Goal: Information Seeking & Learning: Learn about a topic

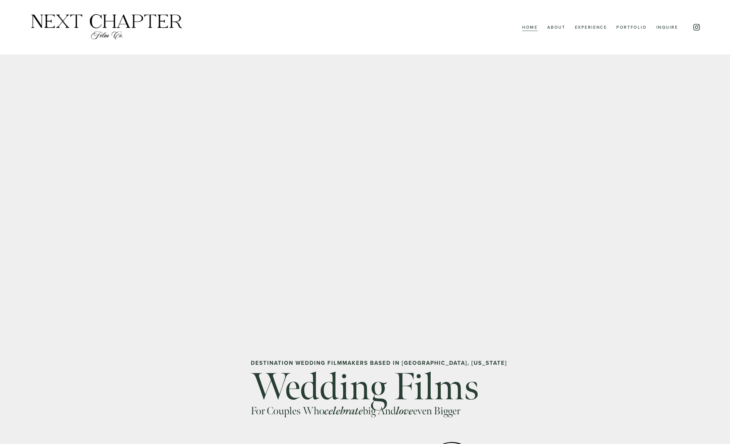
click at [556, 28] on link "About" at bounding box center [556, 27] width 18 height 8
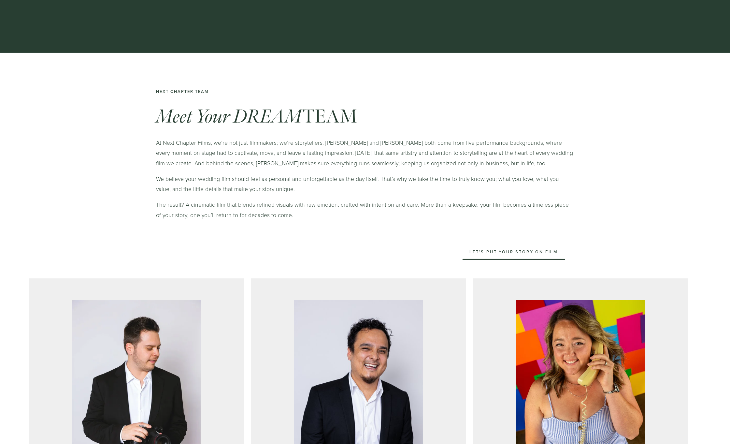
scroll to position [190, 0]
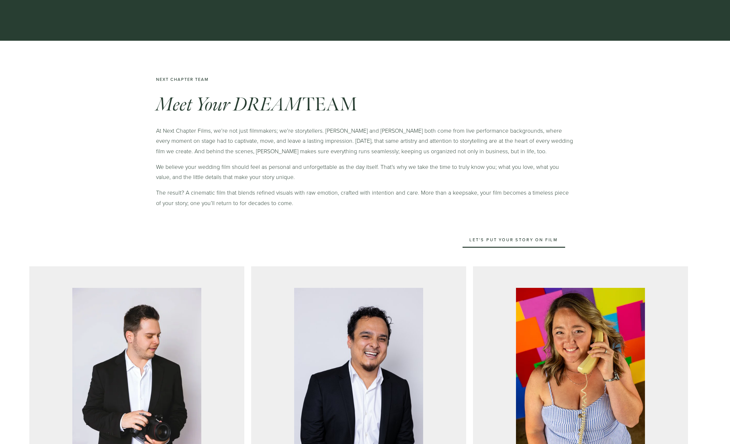
click at [491, 243] on link "Let's Put Your Story on Film" at bounding box center [514, 239] width 103 height 15
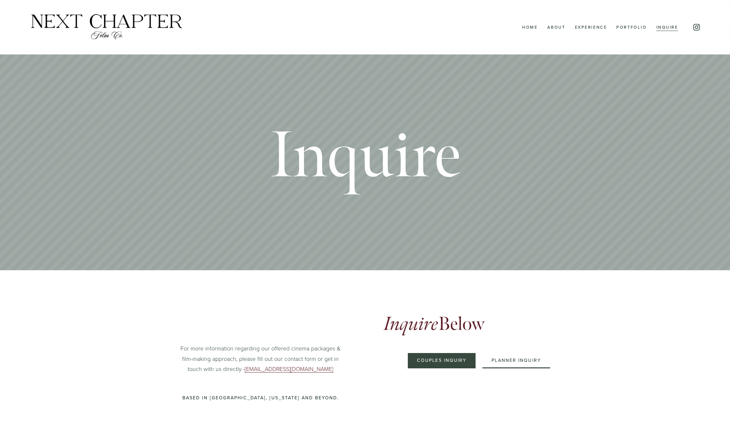
click at [563, 26] on link "About" at bounding box center [556, 27] width 18 height 8
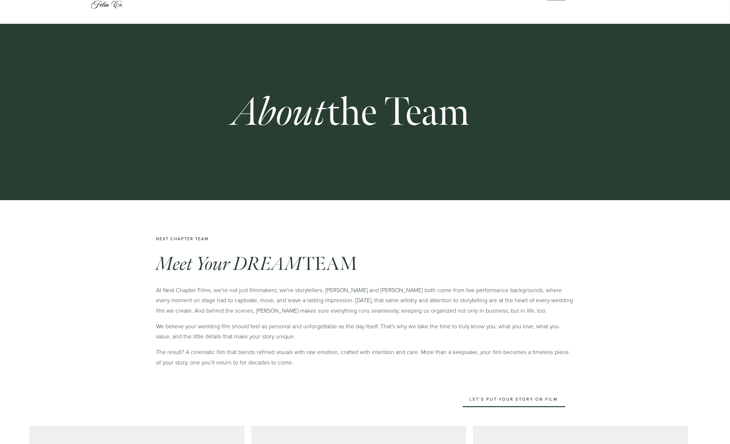
scroll to position [26, 0]
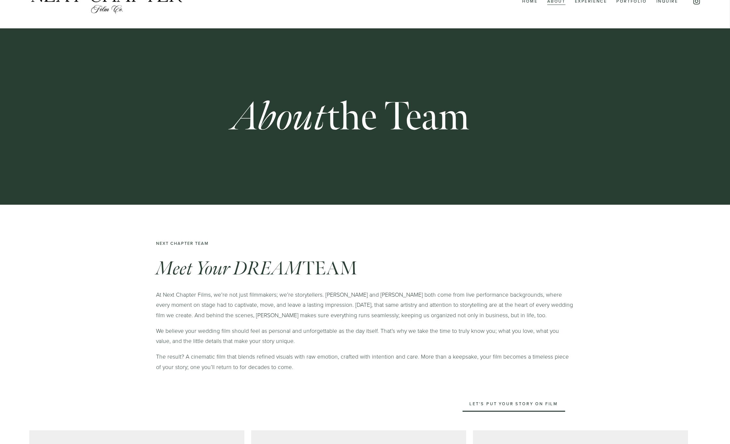
click at [590, 4] on link "Experience" at bounding box center [591, 1] width 32 height 8
